Goal: Task Accomplishment & Management: Manage account settings

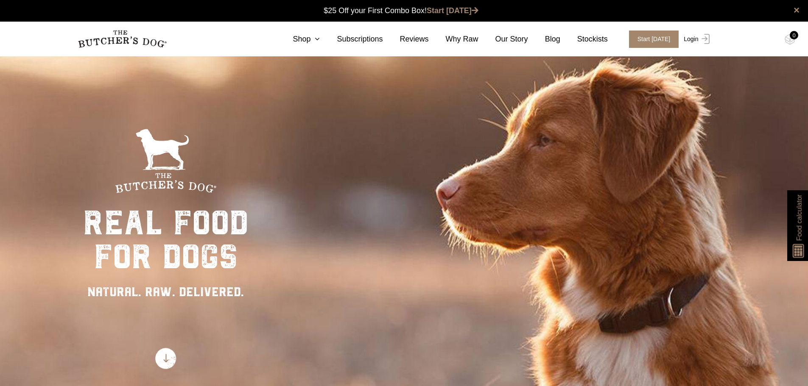
click at [695, 40] on link "Login" at bounding box center [696, 39] width 28 height 17
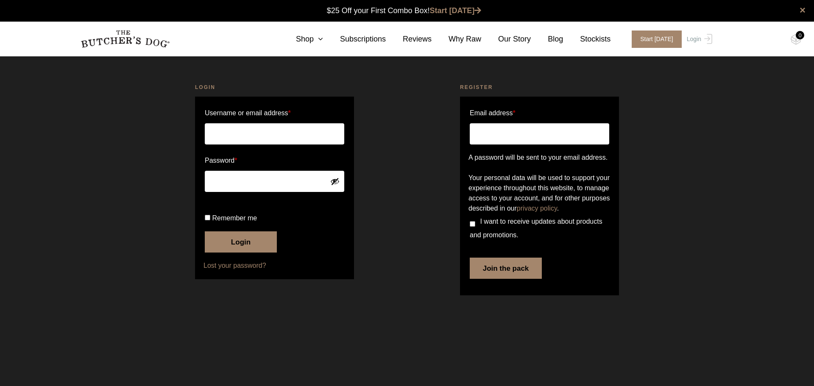
click at [386, 340] on html "Place order ✕ Get item availability info & delivery time for your location. SUB…" at bounding box center [407, 193] width 814 height 386
click at [277, 135] on input "Username or email address *" at bounding box center [275, 133] width 140 height 21
type input "[EMAIL_ADDRESS][DOMAIN_NAME]"
click at [238, 253] on button "Login" at bounding box center [241, 242] width 72 height 21
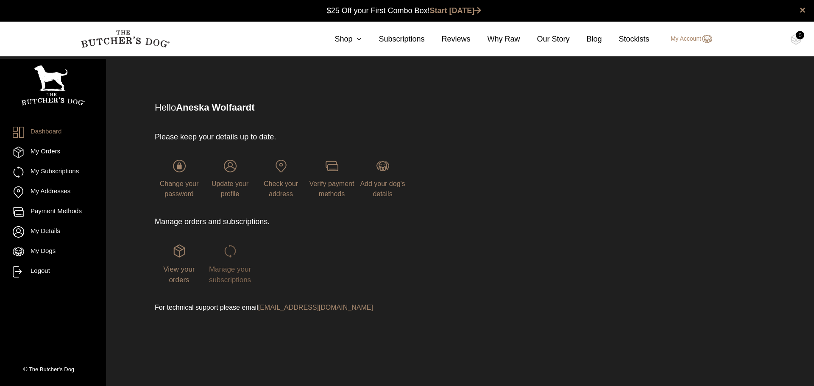
click at [228, 270] on span "Manage your subscriptions" at bounding box center [230, 275] width 42 height 19
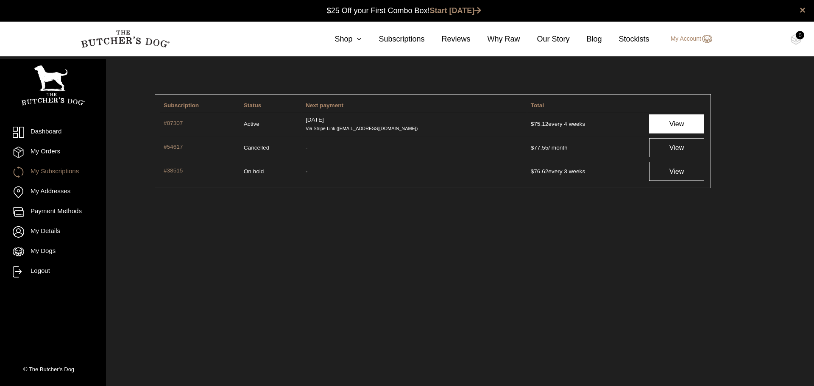
click at [657, 127] on link "View" at bounding box center [676, 124] width 55 height 19
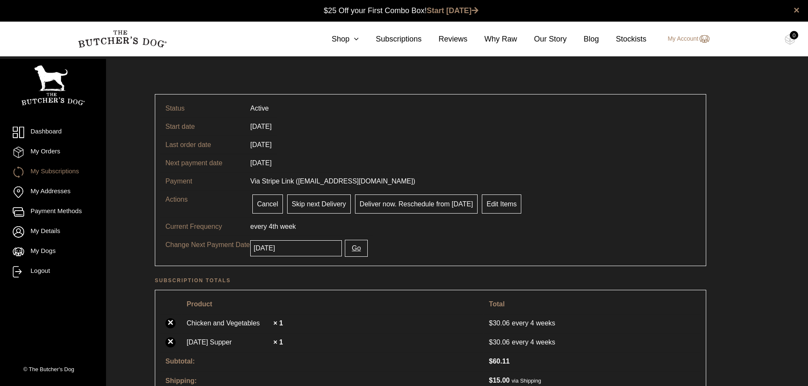
click at [283, 248] on input "[DATE]" at bounding box center [296, 249] width 92 height 16
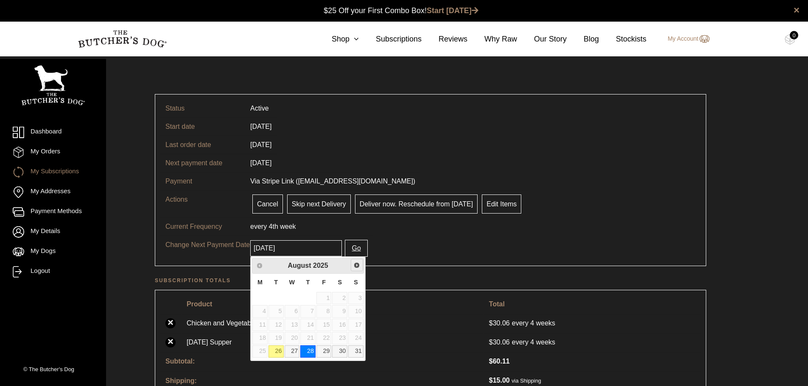
click at [359, 267] on span "Next" at bounding box center [356, 265] width 7 height 7
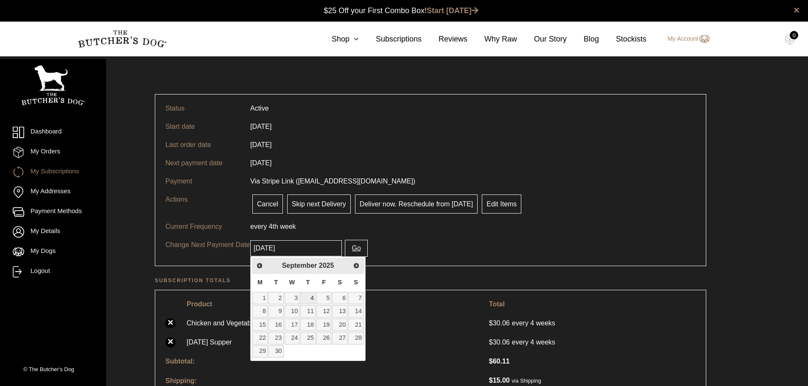
click at [306, 300] on link "4" at bounding box center [307, 298] width 15 height 12
type input "[DATE]"
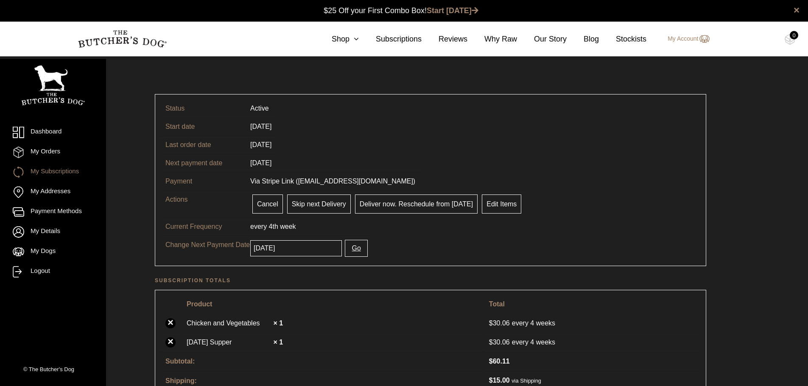
click at [350, 252] on button "Go" at bounding box center [356, 248] width 22 height 17
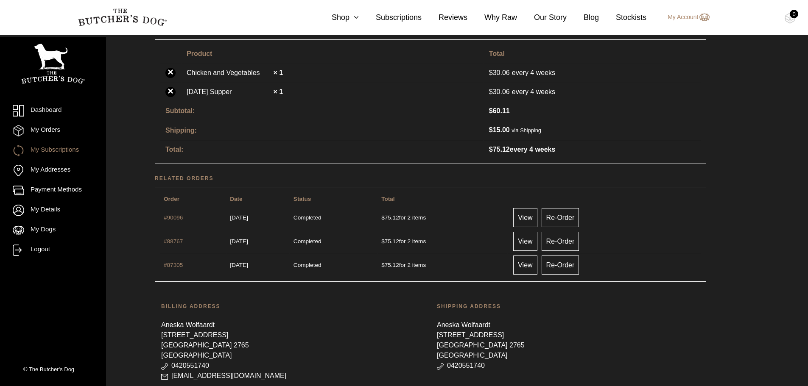
scroll to position [323, 0]
